Goal: Check status: Check status

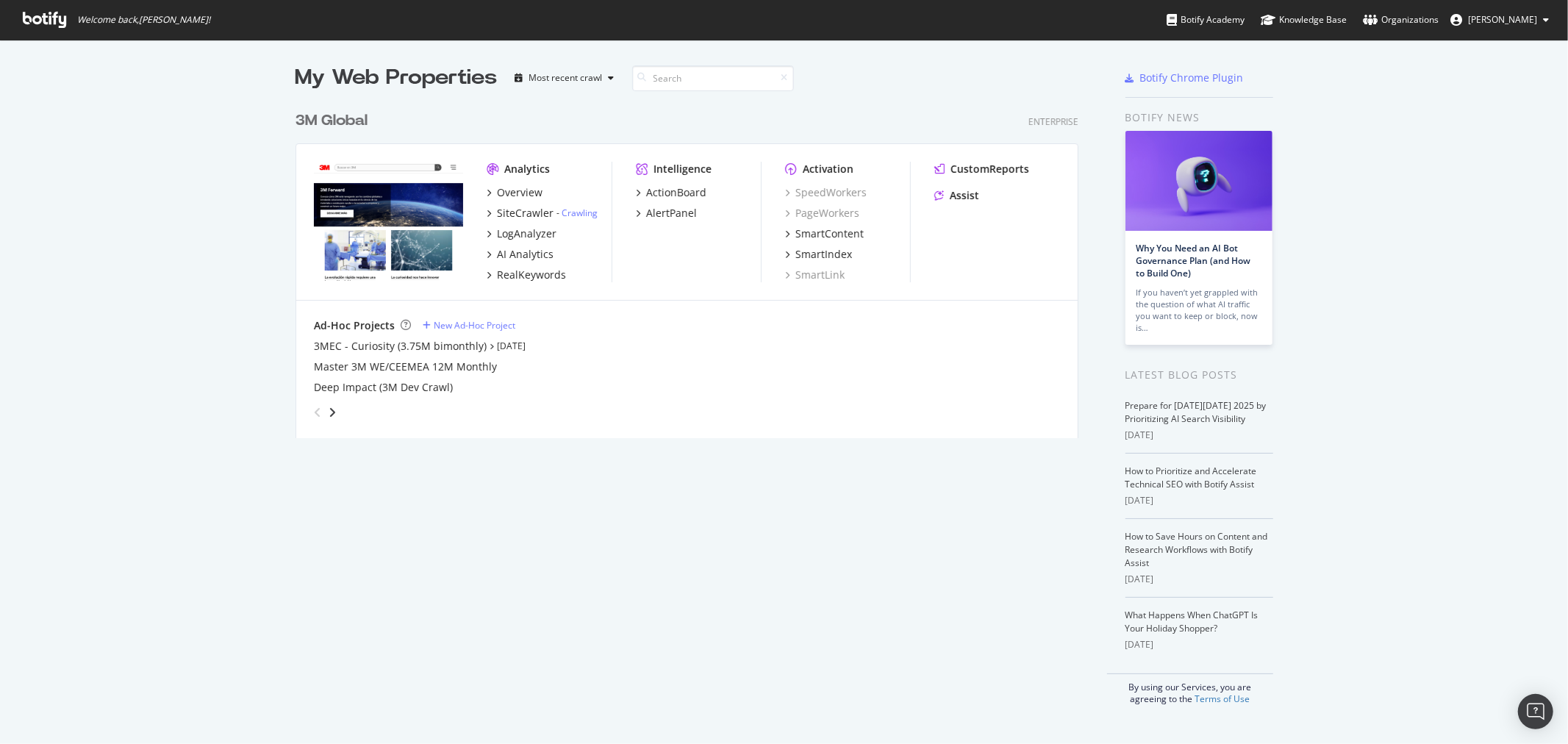
scroll to position [731, 1544]
click at [316, 121] on div "3M Global" at bounding box center [331, 121] width 72 height 21
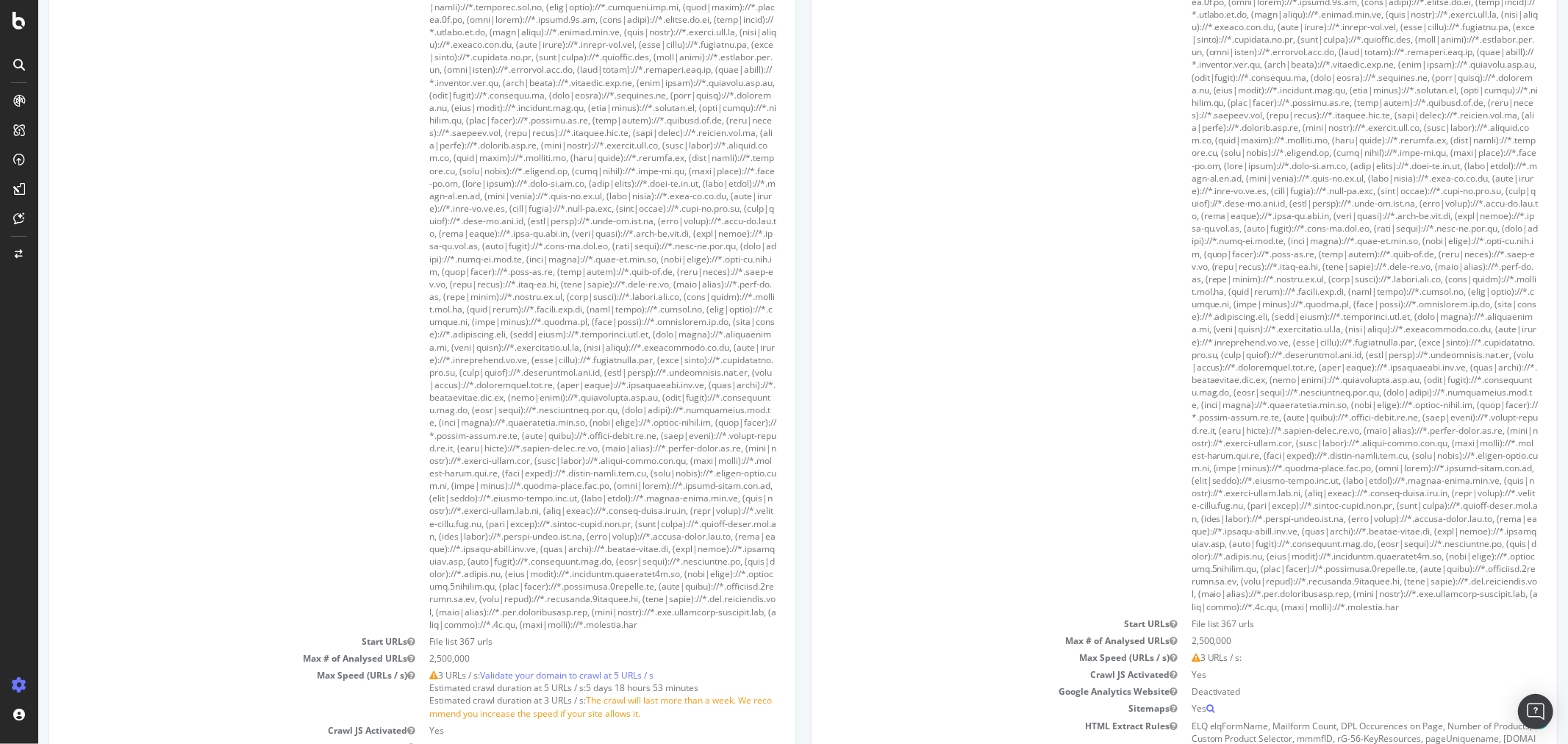
scroll to position [1470, 0]
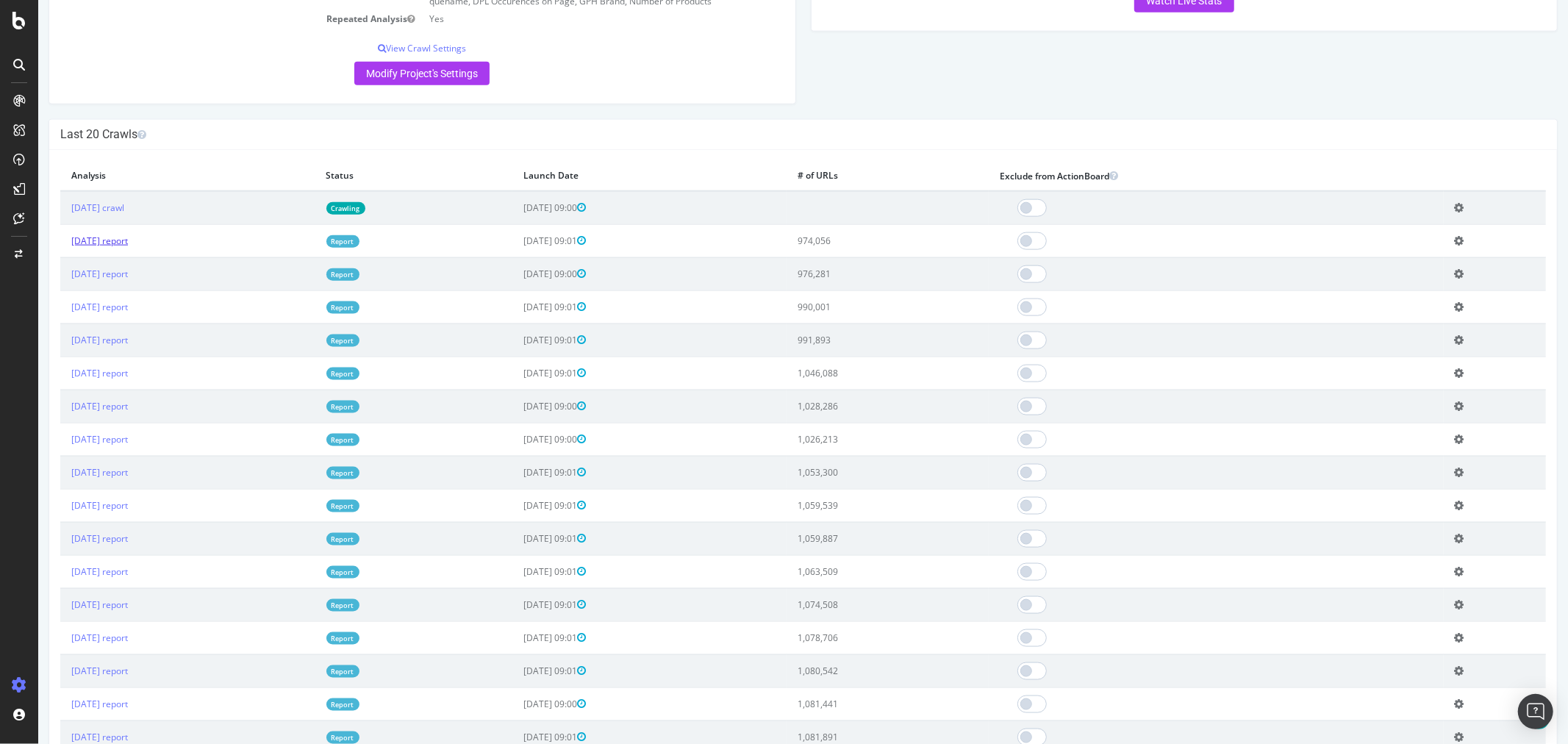
click at [115, 247] on link "[DATE] report" at bounding box center [99, 240] width 56 height 13
